Goal: Information Seeking & Learning: Learn about a topic

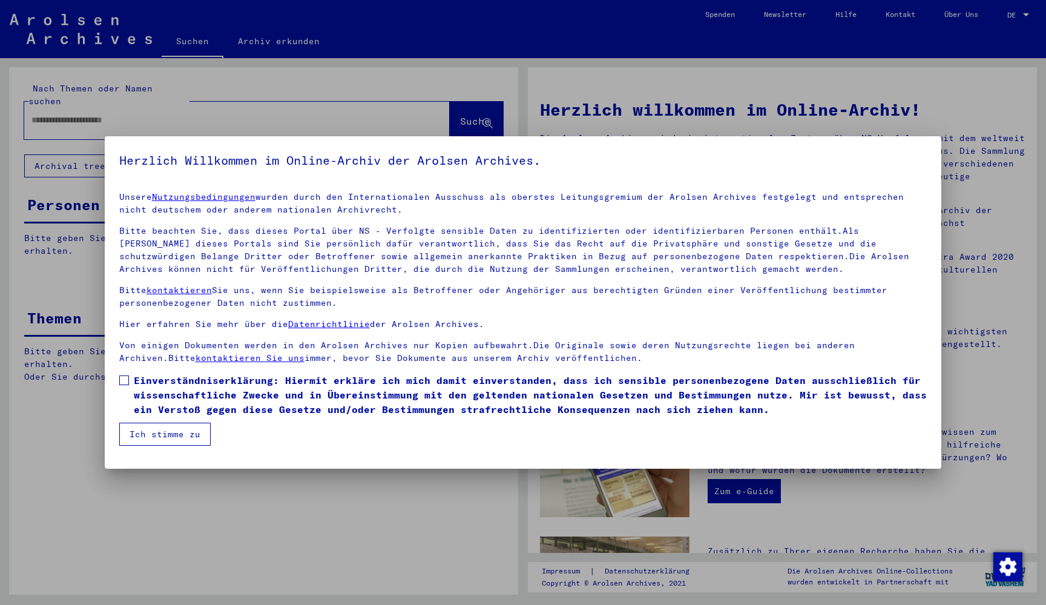
click at [230, 108] on div at bounding box center [523, 302] width 1046 height 605
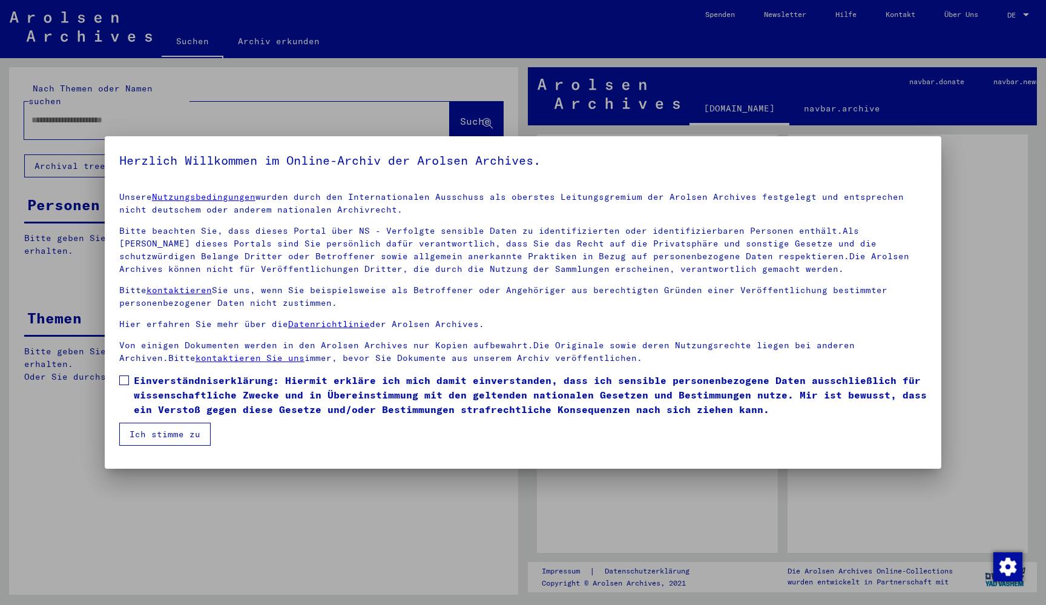
click at [120, 379] on span at bounding box center [124, 380] width 10 height 10
click at [153, 442] on button "Ich stimme zu" at bounding box center [164, 433] width 91 height 23
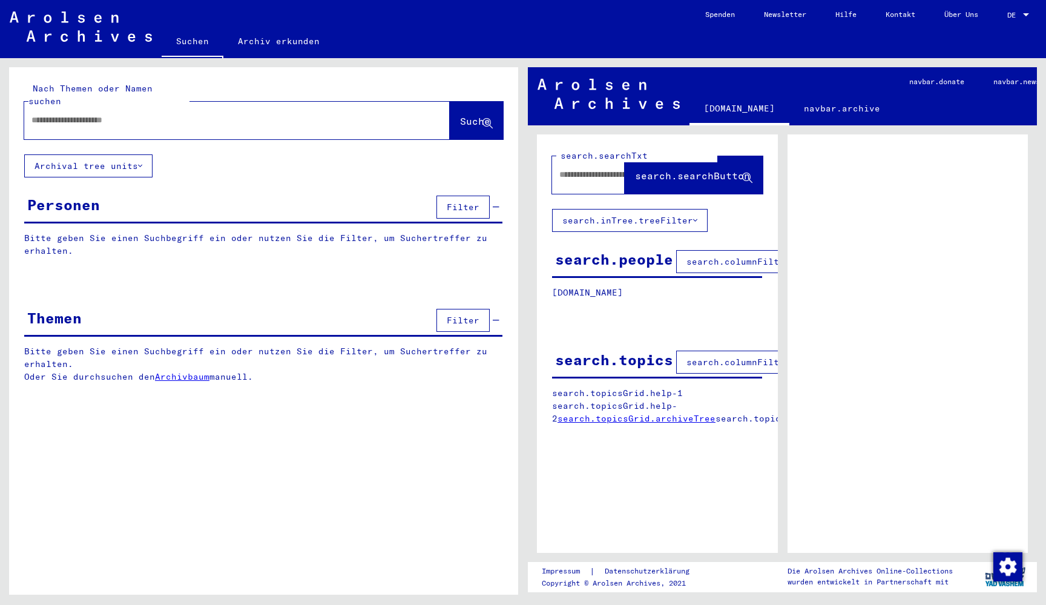
click at [141, 114] on input "text" at bounding box center [225, 120] width 389 height 13
type input "********"
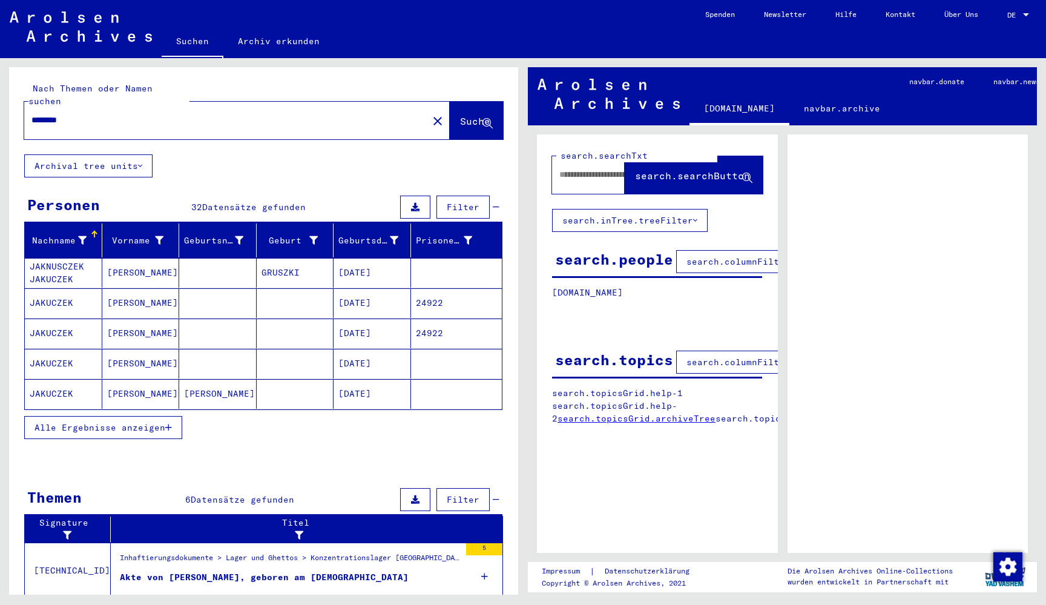
click at [162, 263] on mat-cell "[PERSON_NAME]" at bounding box center [140, 273] width 77 height 30
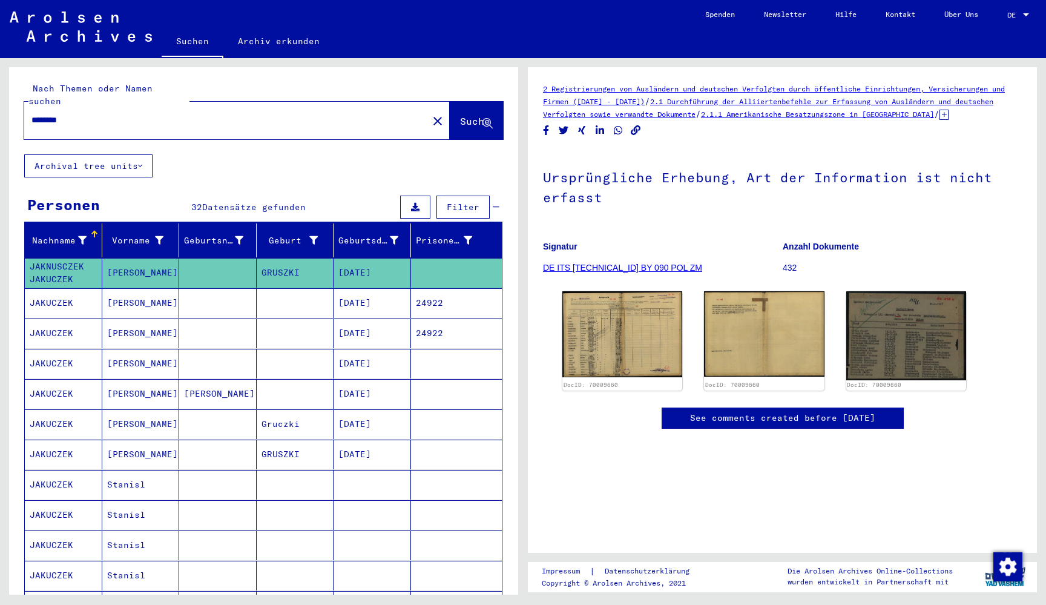
click at [148, 292] on mat-cell "[PERSON_NAME]" at bounding box center [140, 303] width 77 height 30
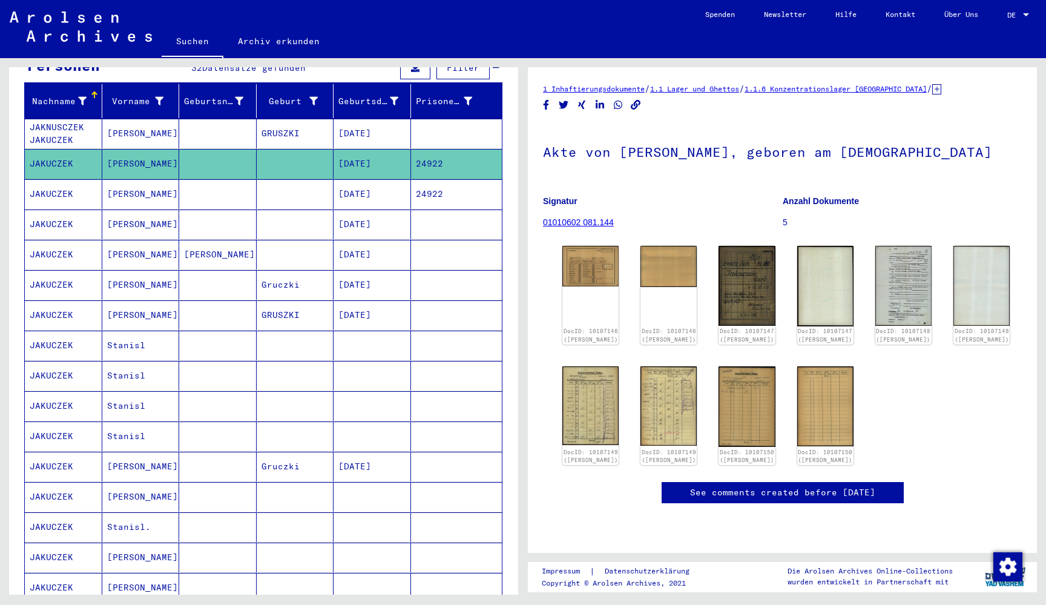
scroll to position [143, 0]
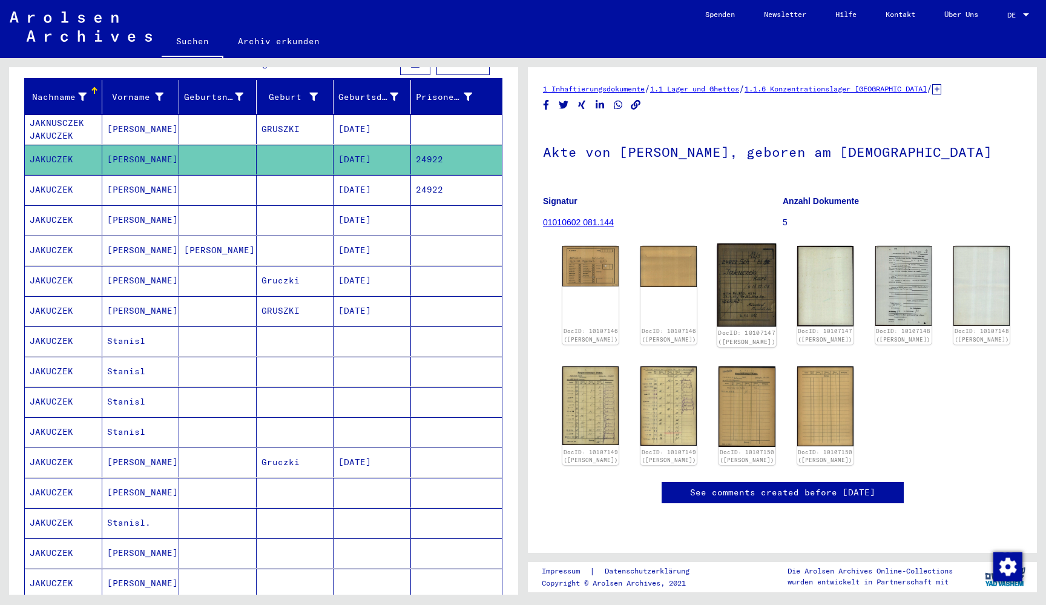
click at [733, 297] on img at bounding box center [746, 285] width 59 height 84
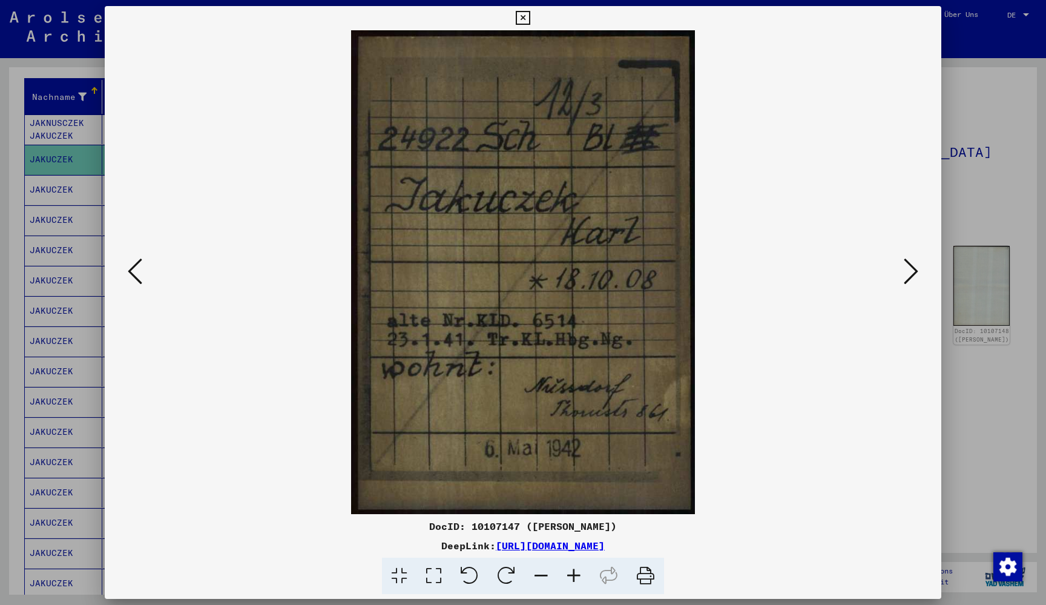
click at [892, 273] on img at bounding box center [523, 272] width 754 height 484
click at [920, 267] on button at bounding box center [911, 272] width 22 height 34
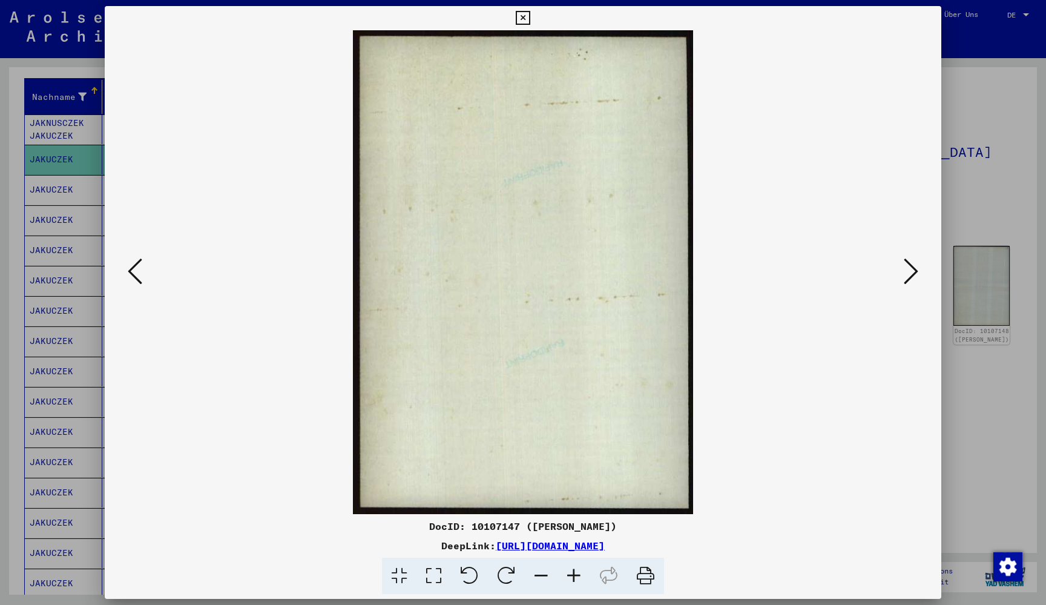
click at [920, 267] on button at bounding box center [911, 272] width 22 height 34
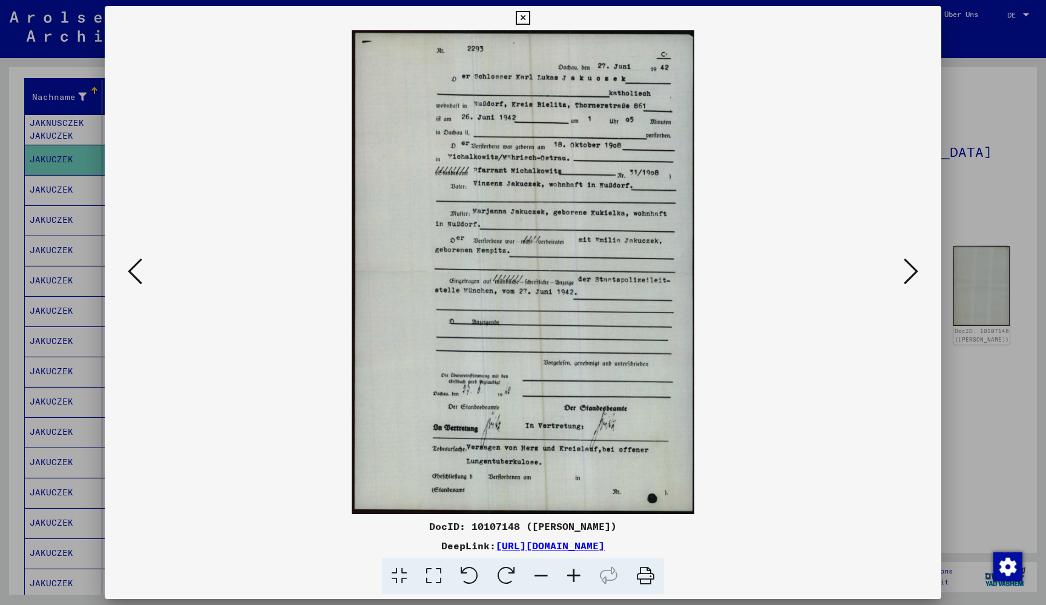
click at [920, 267] on button at bounding box center [911, 272] width 22 height 34
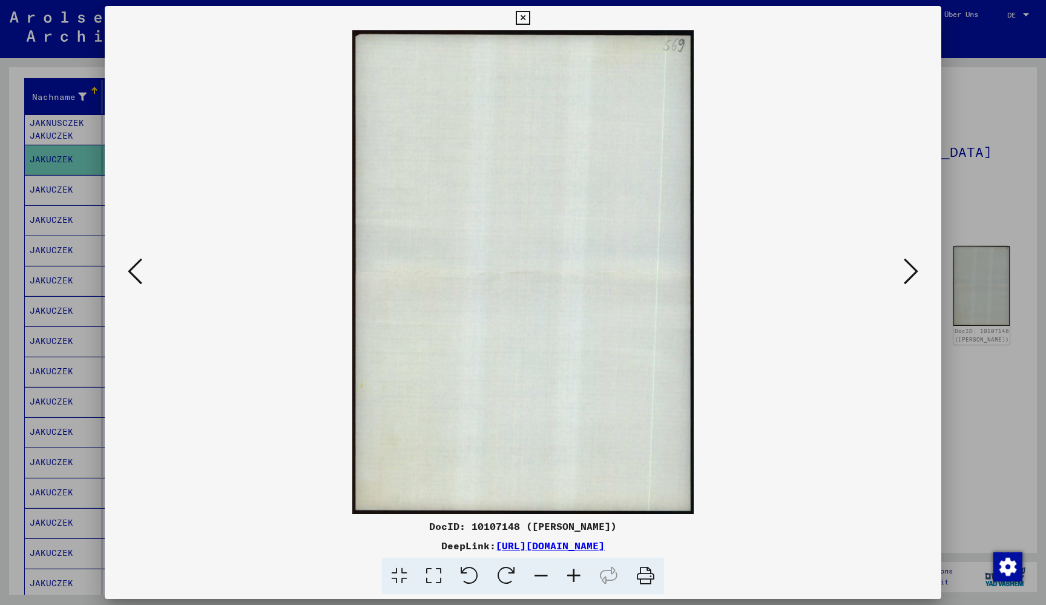
click at [905, 265] on icon at bounding box center [910, 271] width 15 height 29
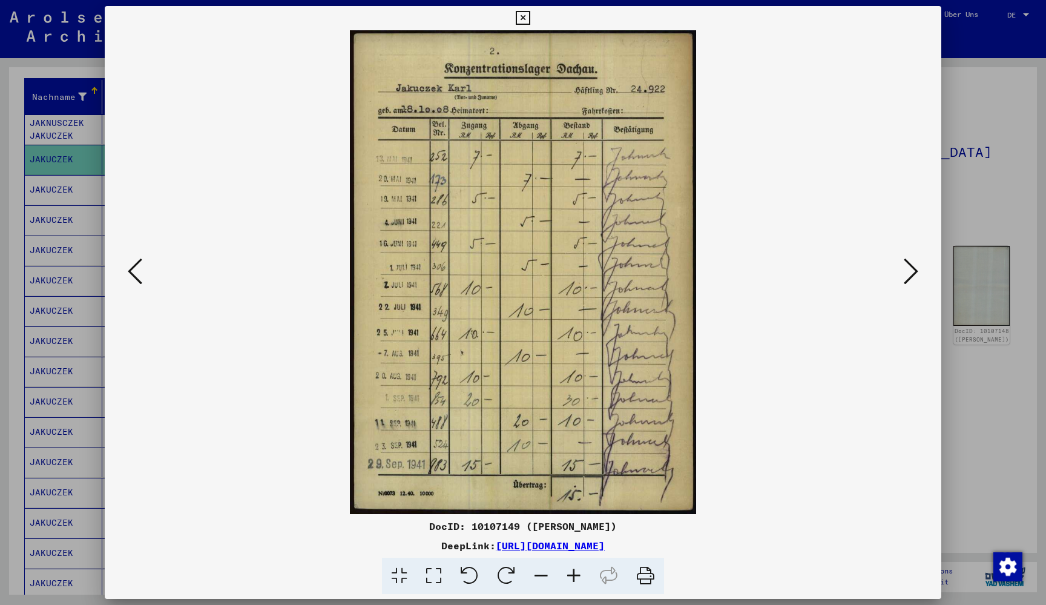
drag, startPoint x: 905, startPoint y: 265, endPoint x: 861, endPoint y: 117, distance: 154.7
click at [861, 117] on div at bounding box center [523, 272] width 836 height 484
click at [529, 20] on icon at bounding box center [523, 18] width 14 height 15
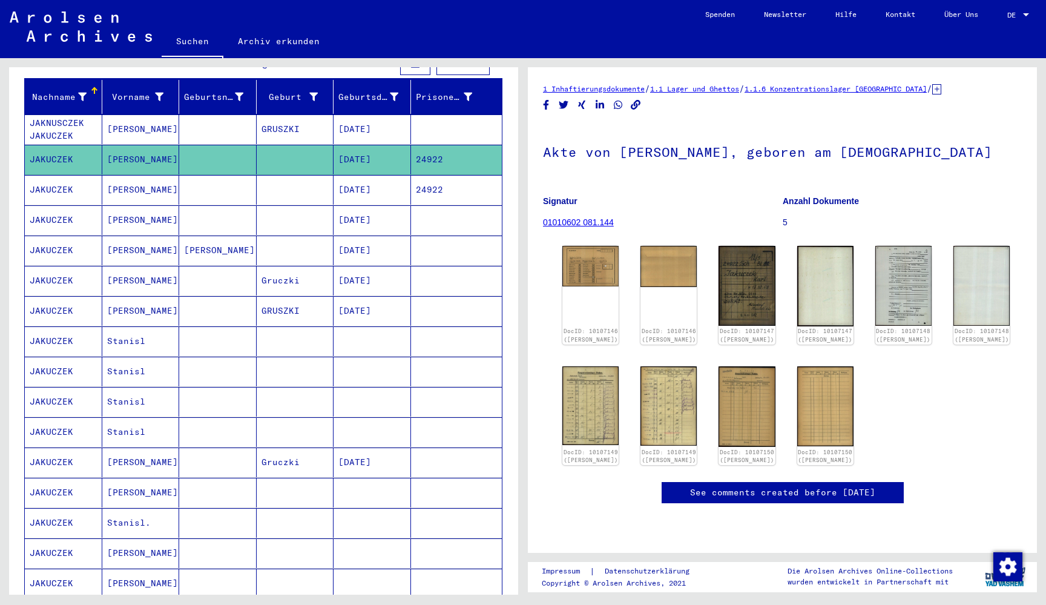
click at [361, 184] on mat-cell "[DATE]" at bounding box center [371, 190] width 77 height 30
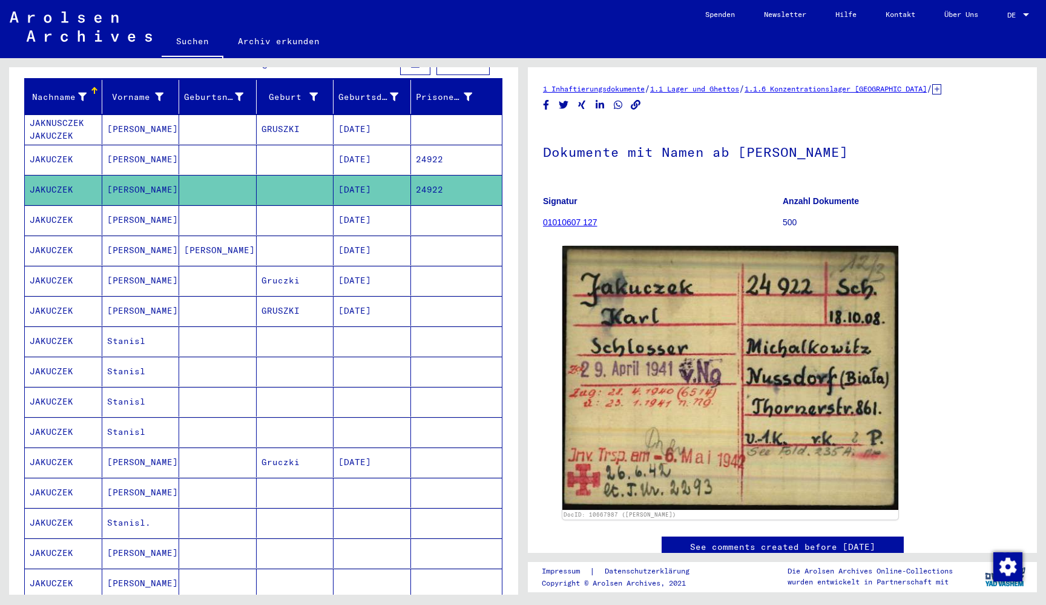
click at [359, 209] on mat-cell "[DATE]" at bounding box center [371, 220] width 77 height 30
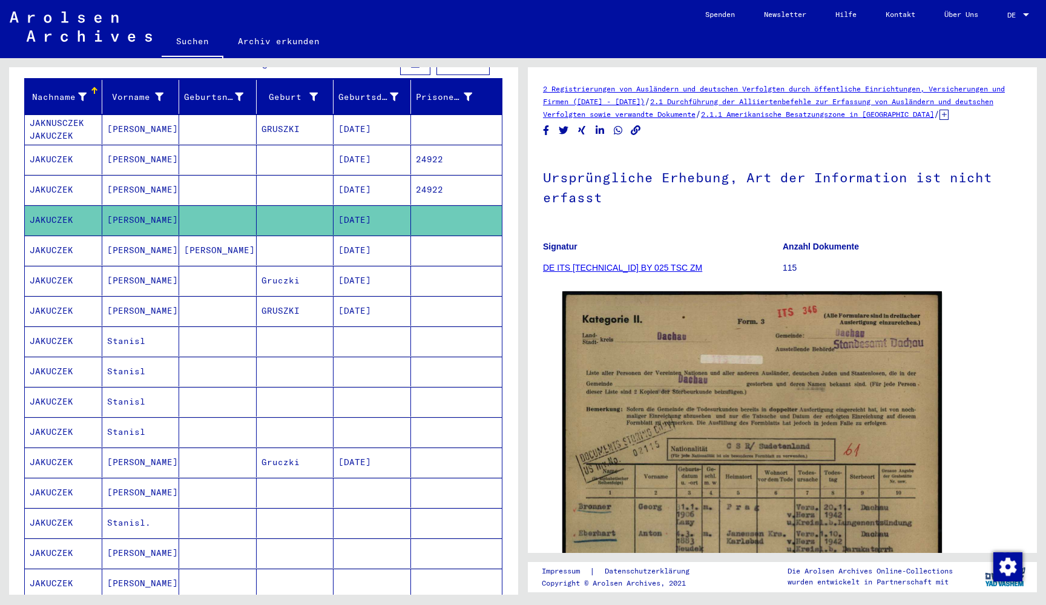
click at [361, 266] on mat-cell "[DATE]" at bounding box center [371, 281] width 77 height 30
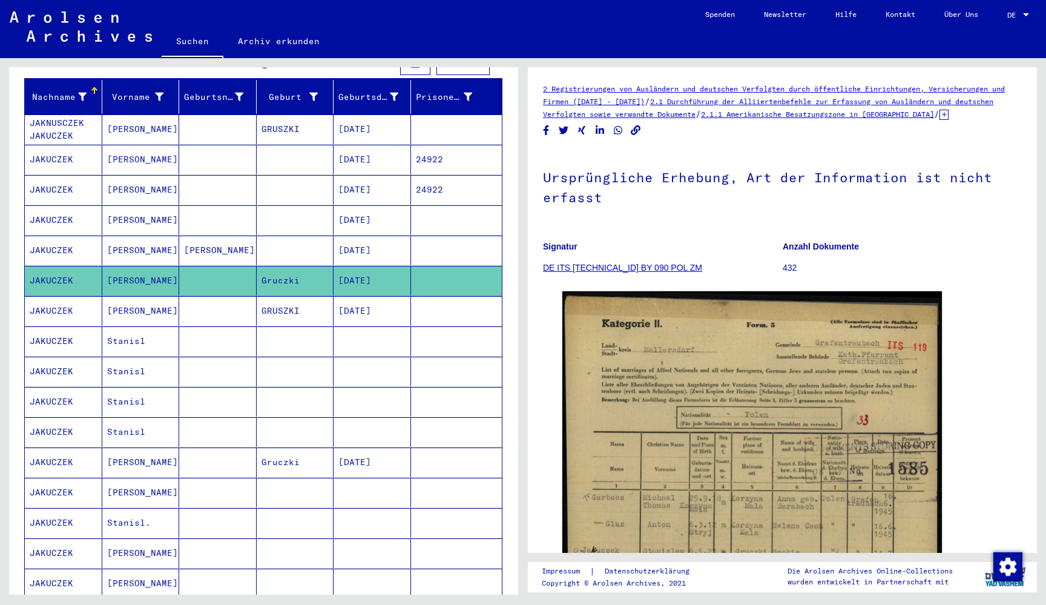
click at [362, 235] on mat-cell "[DATE]" at bounding box center [371, 250] width 77 height 30
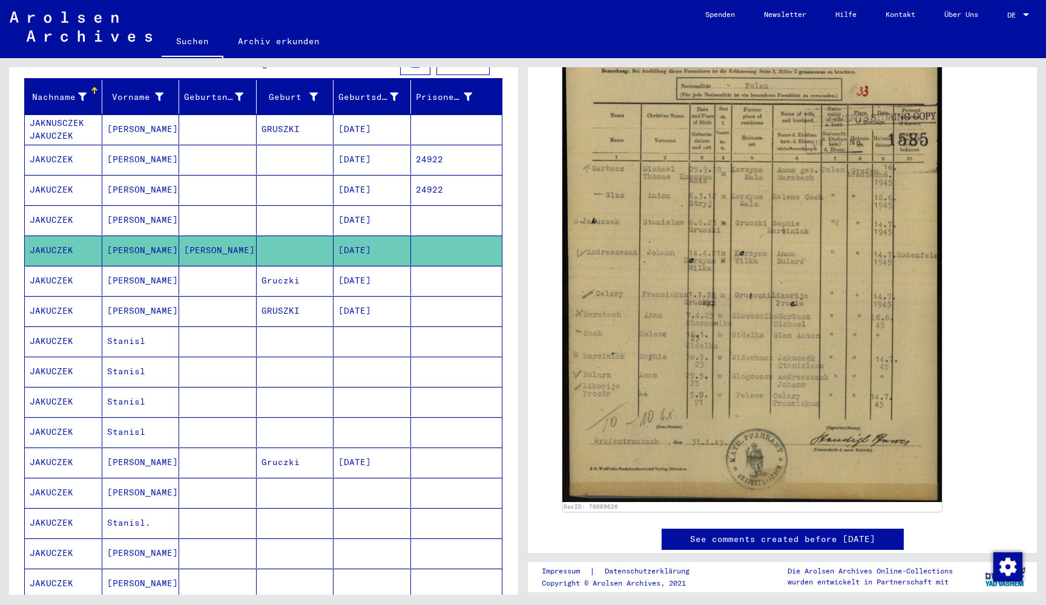
scroll to position [333, 0]
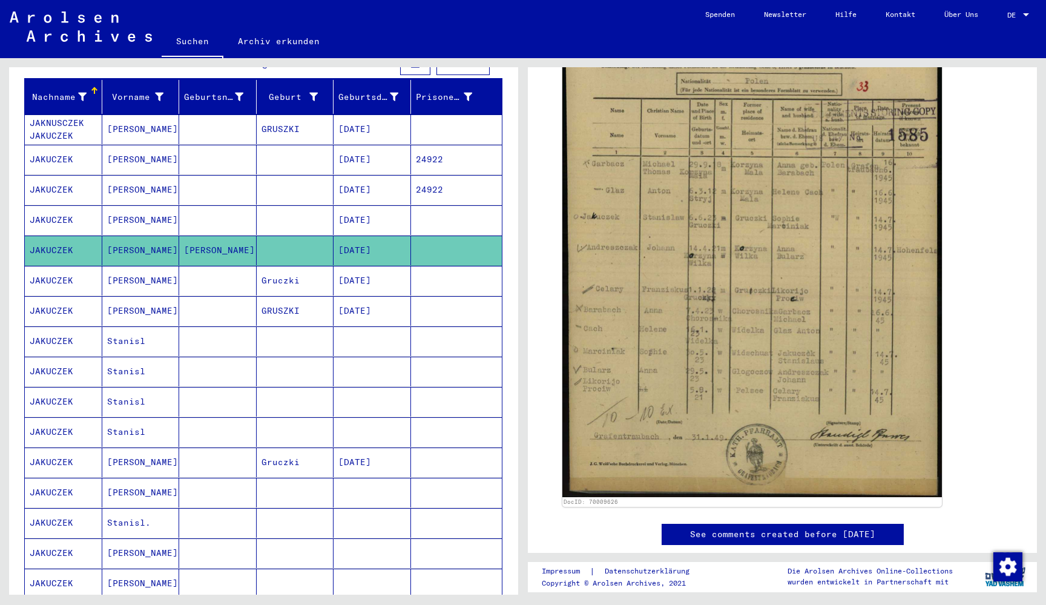
click at [336, 274] on mat-cell "[DATE]" at bounding box center [371, 281] width 77 height 30
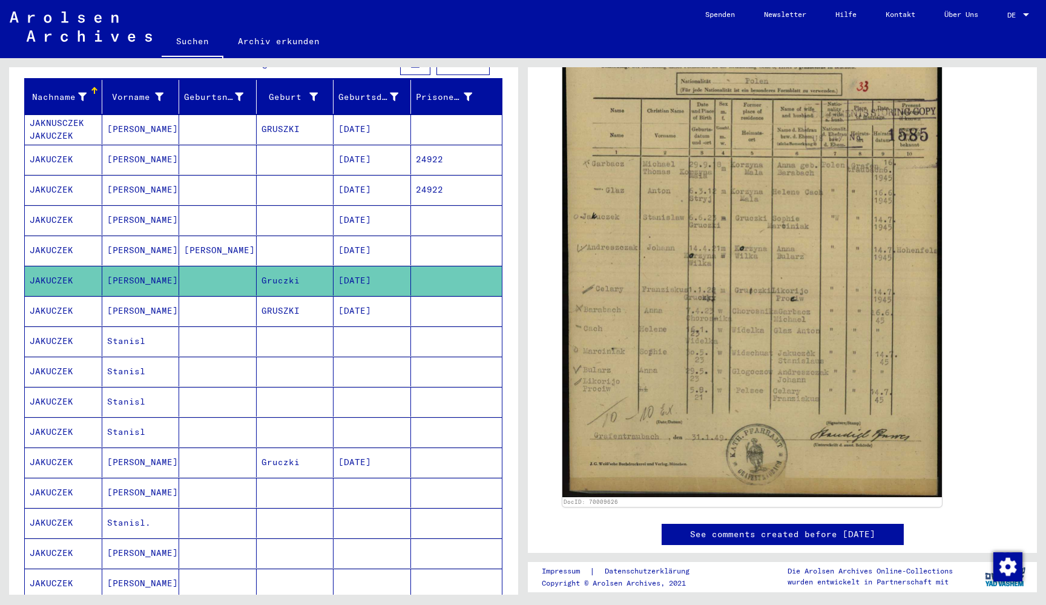
click at [309, 297] on mat-cell "GRUSZKI" at bounding box center [295, 311] width 77 height 30
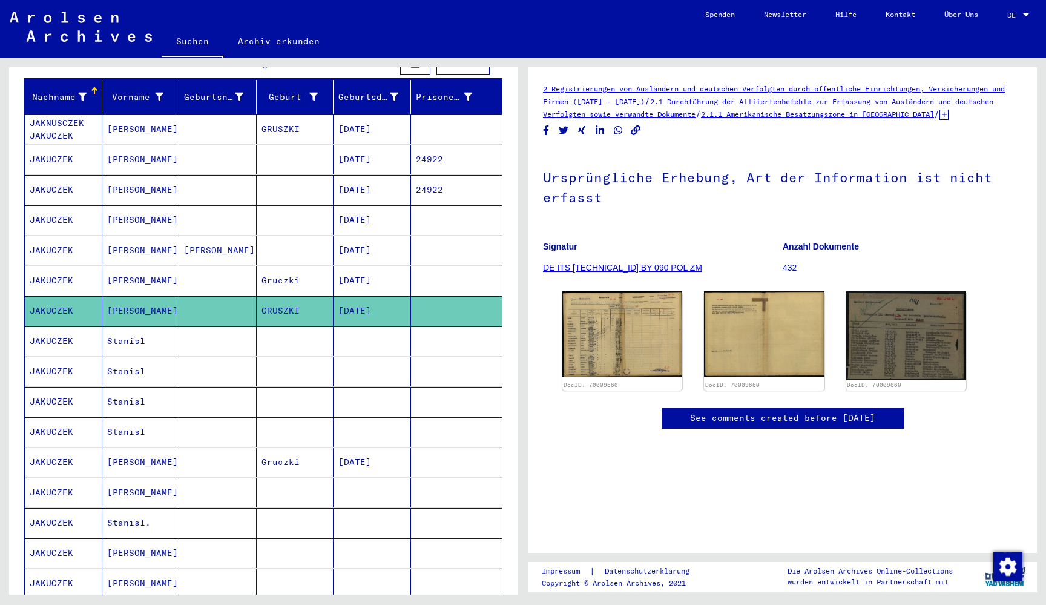
click at [309, 329] on mat-cell at bounding box center [295, 341] width 77 height 30
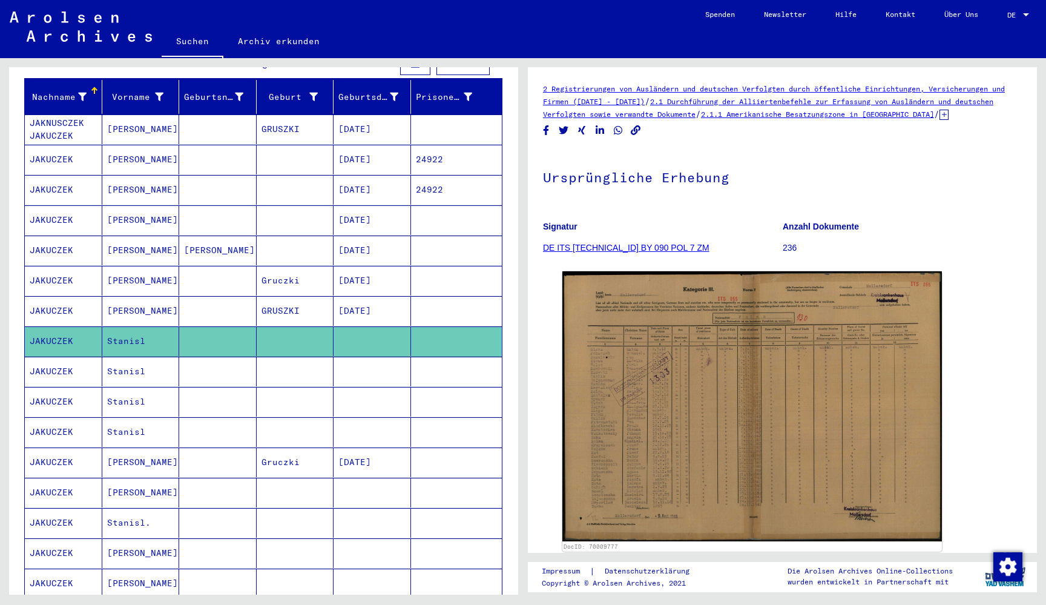
click at [303, 356] on mat-cell at bounding box center [295, 371] width 77 height 30
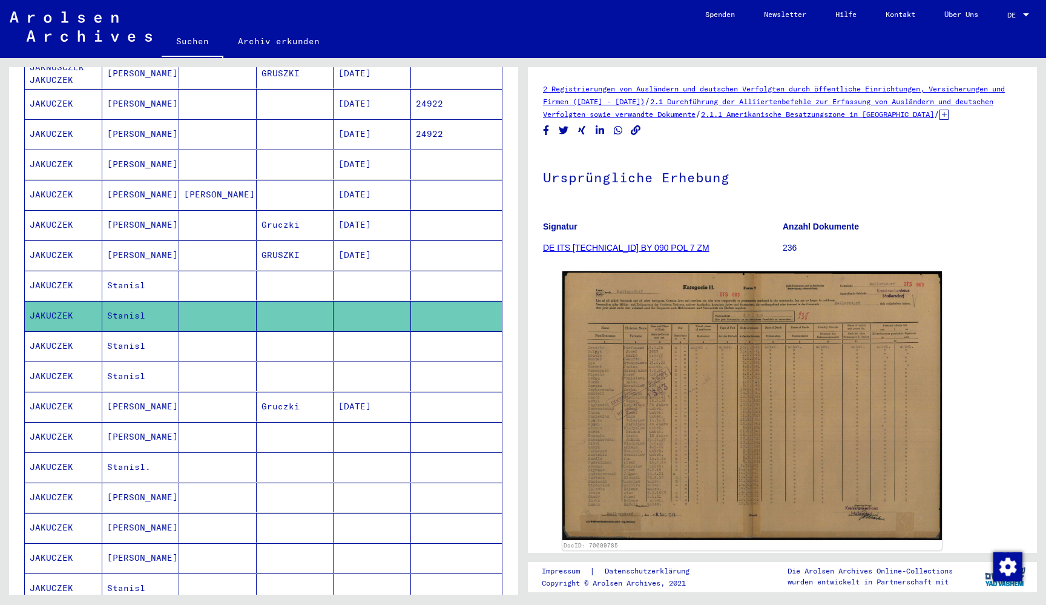
click at [293, 392] on mat-cell "Gruczki" at bounding box center [295, 407] width 77 height 30
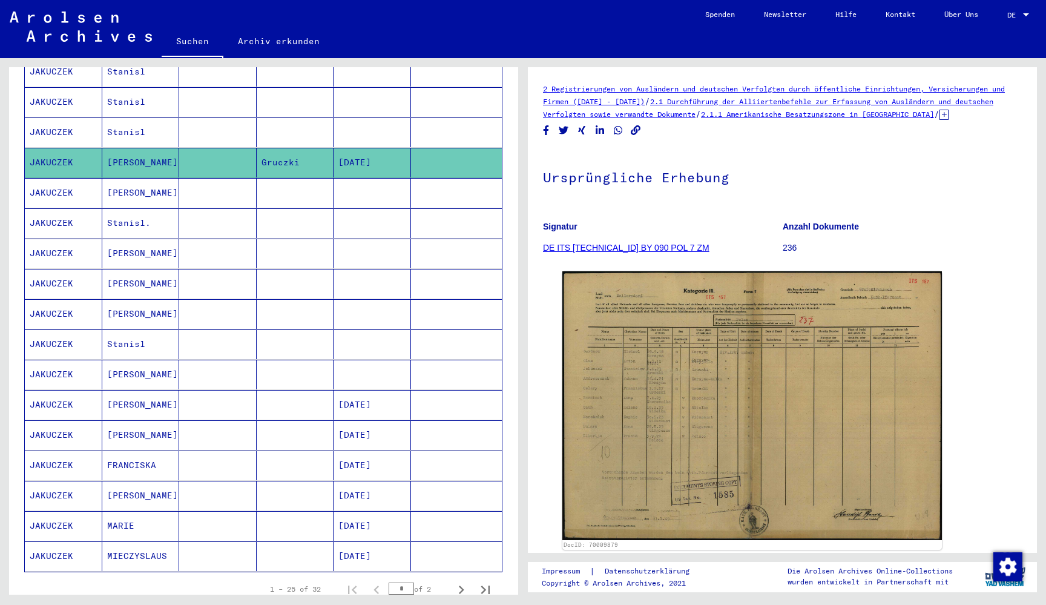
scroll to position [497, 0]
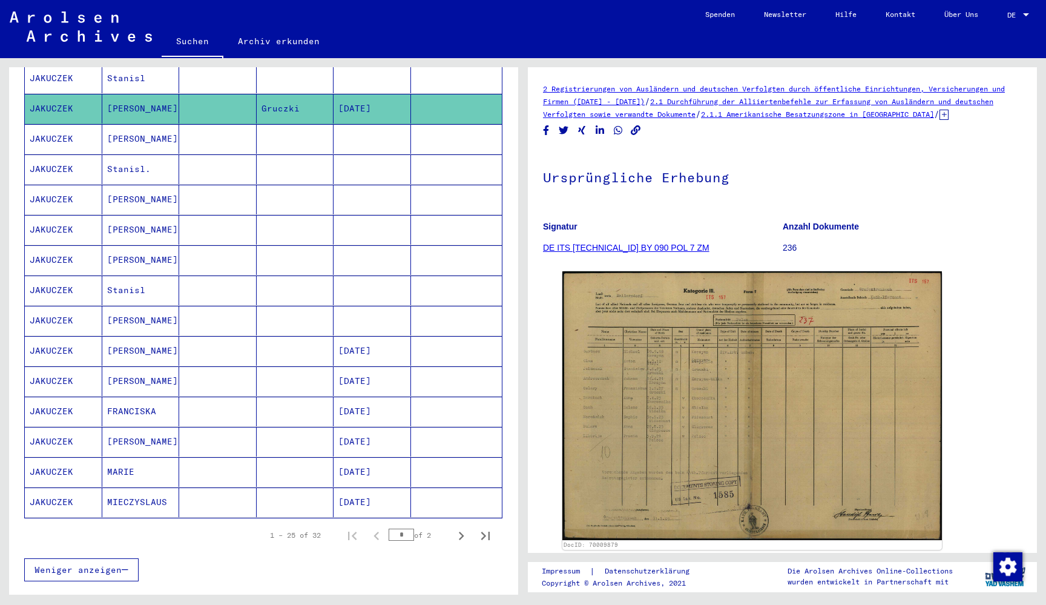
click at [292, 339] on mat-cell at bounding box center [295, 351] width 77 height 30
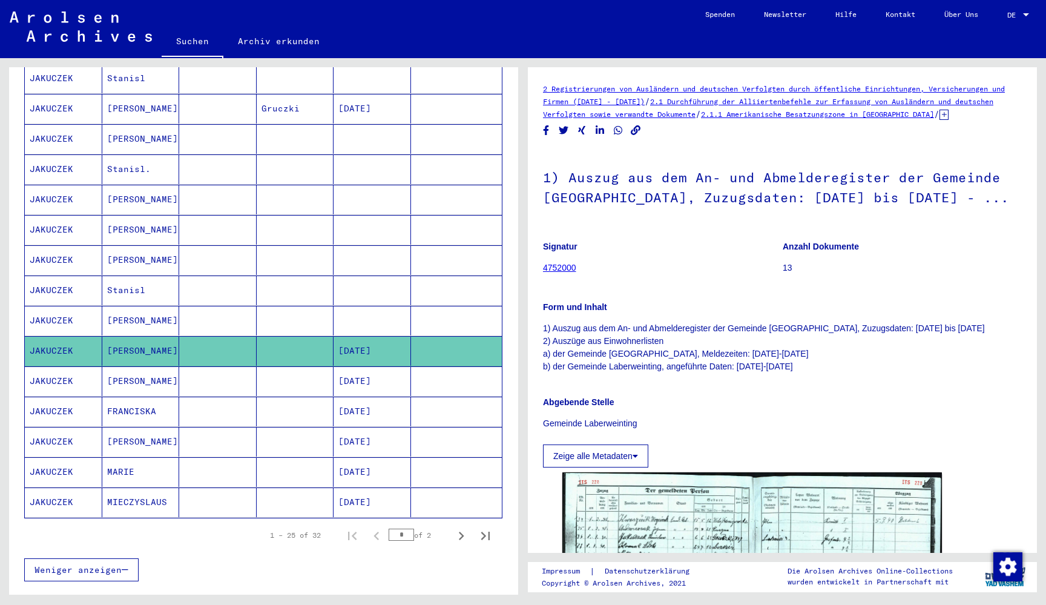
click at [292, 374] on mat-cell at bounding box center [295, 381] width 77 height 30
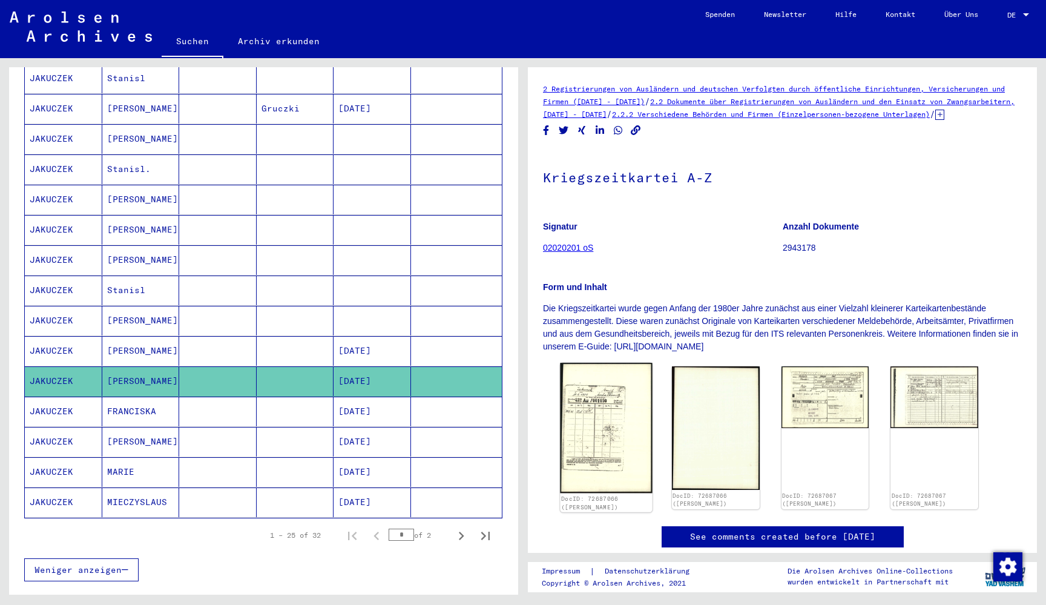
click at [600, 447] on img at bounding box center [606, 427] width 92 height 130
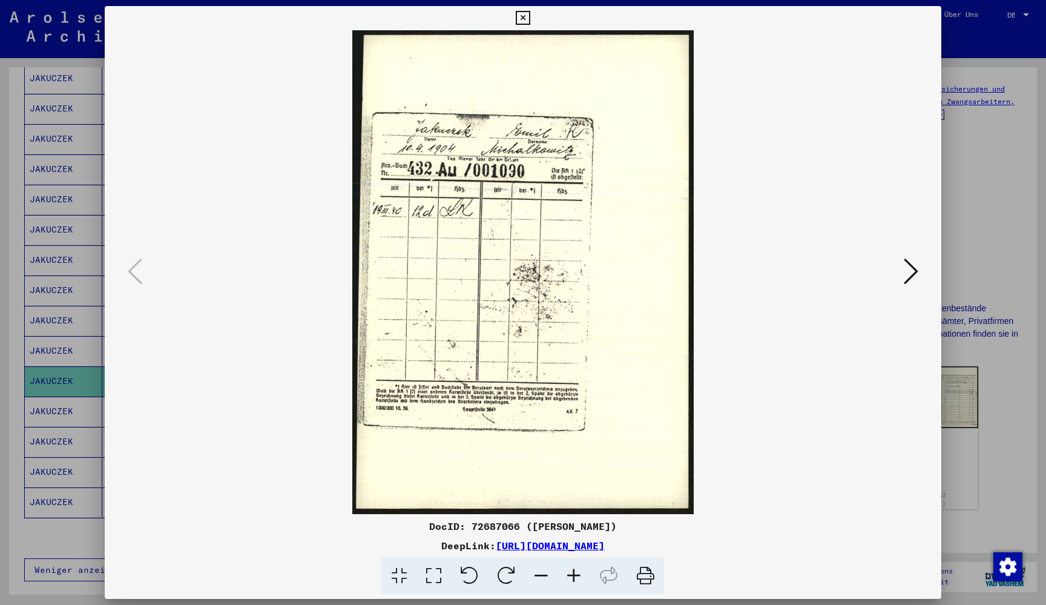
drag, startPoint x: 600, startPoint y: 447, endPoint x: 628, endPoint y: 260, distance: 189.1
click at [921, 269] on button at bounding box center [911, 272] width 22 height 34
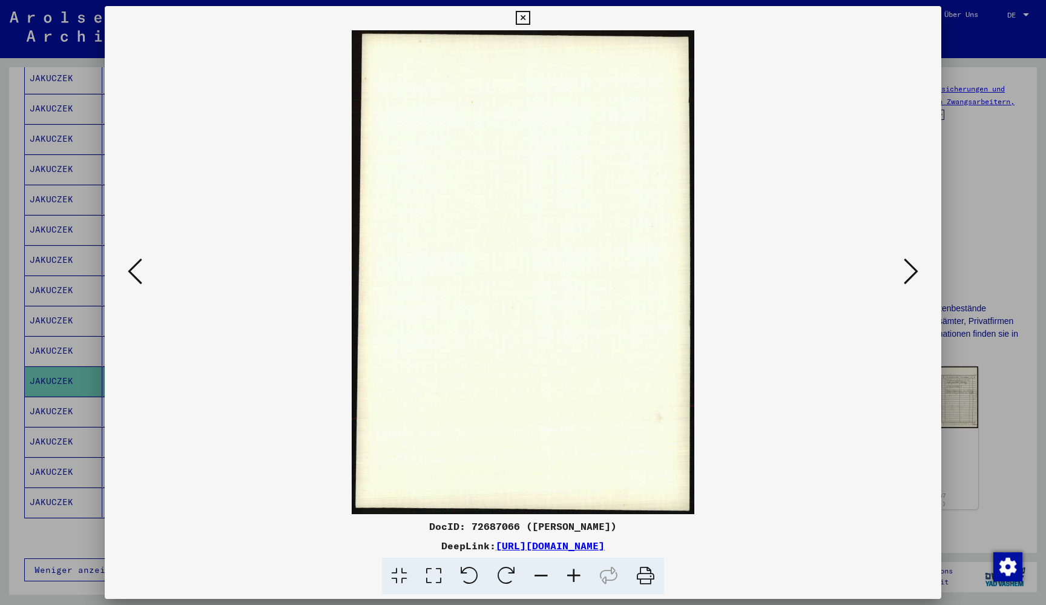
click at [921, 269] on button at bounding box center [911, 272] width 22 height 34
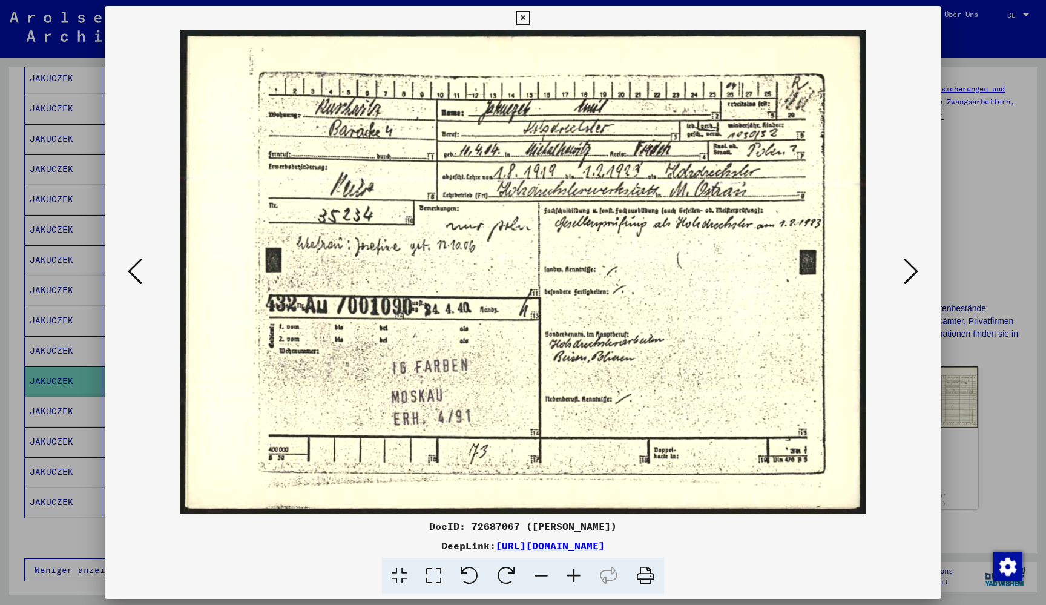
drag, startPoint x: 921, startPoint y: 269, endPoint x: 612, endPoint y: 244, distance: 310.2
click at [612, 245] on div at bounding box center [523, 272] width 836 height 484
click at [895, 263] on img at bounding box center [523, 272] width 754 height 484
click at [920, 266] on button at bounding box center [911, 272] width 22 height 34
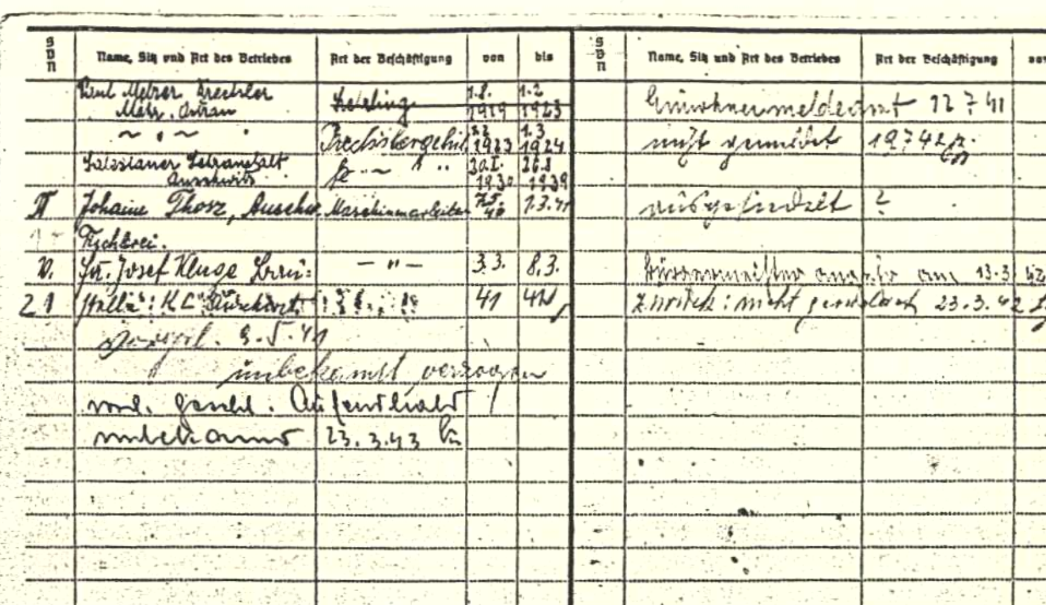
drag, startPoint x: 213, startPoint y: 125, endPoint x: 234, endPoint y: 125, distance: 21.2
click at [234, 125] on img at bounding box center [523, 272] width 754 height 484
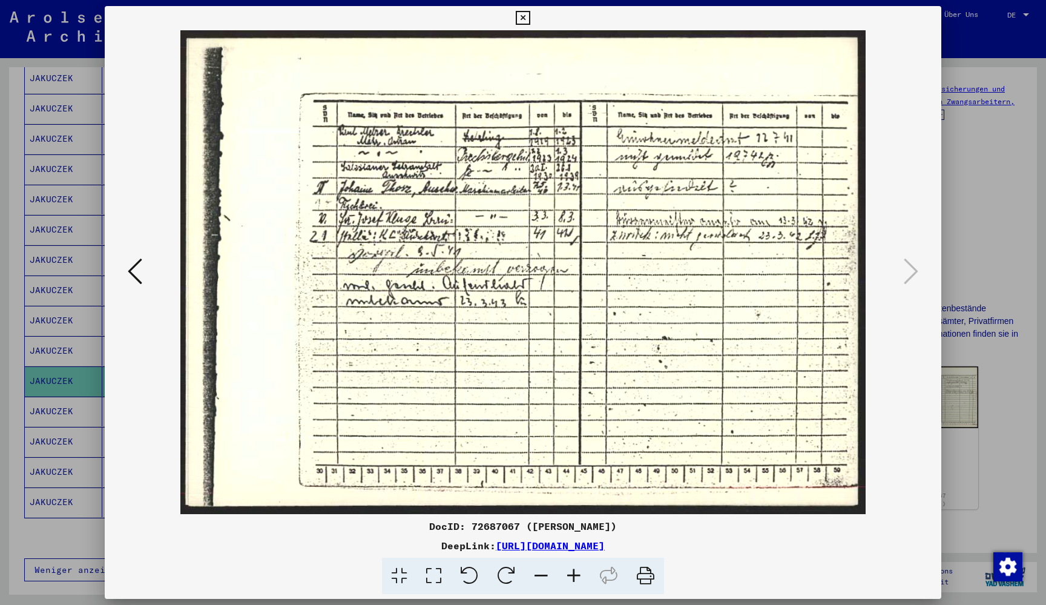
click at [529, 15] on icon at bounding box center [523, 18] width 14 height 15
